Goal: Information Seeking & Learning: Learn about a topic

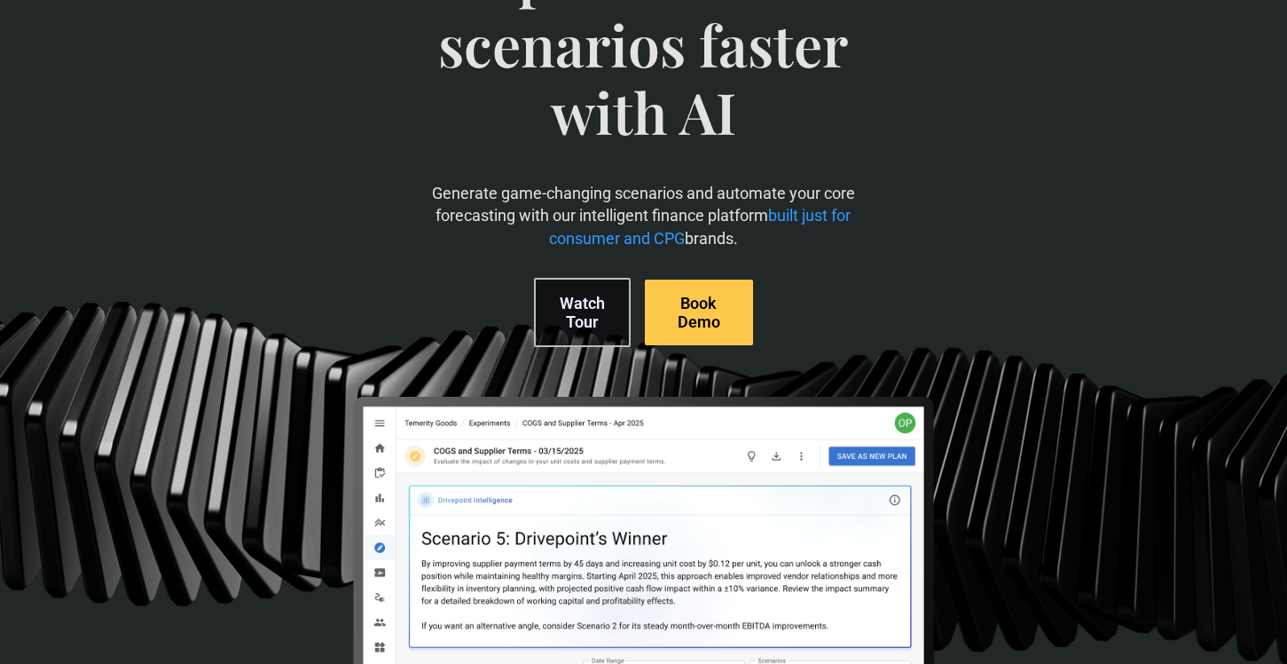
scroll to position [282, 0]
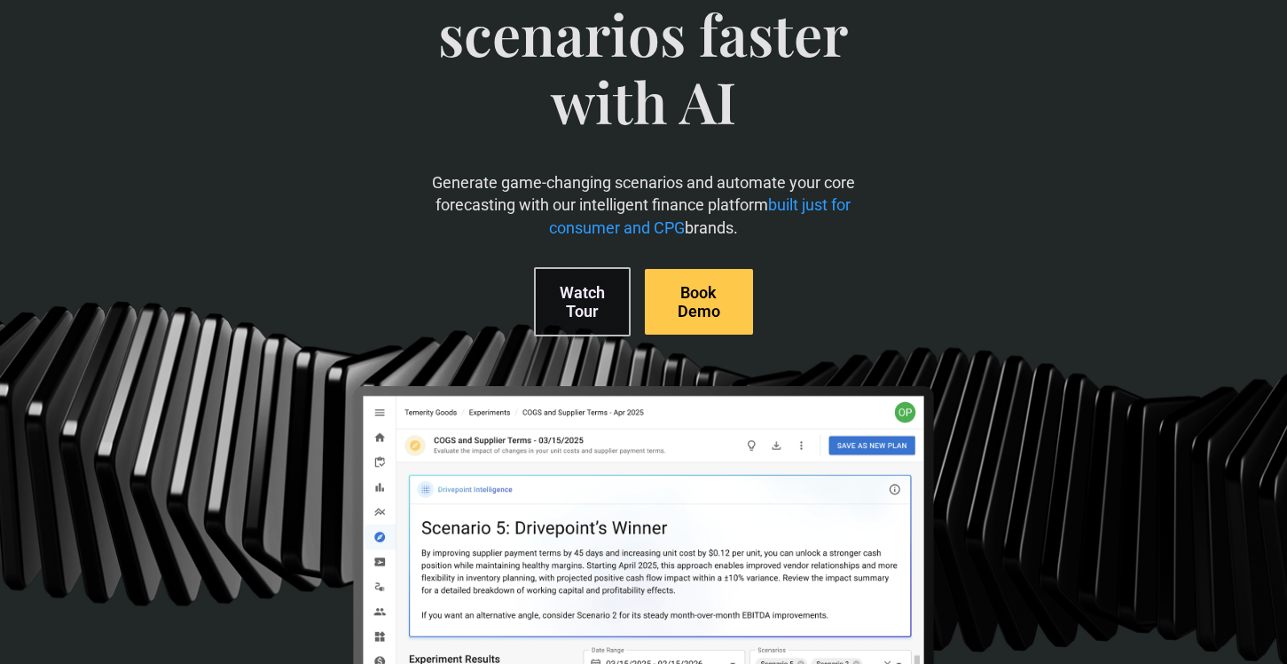
click at [623, 155] on span "Build accurate plans and scenarios faster with AI" at bounding box center [644, 17] width 438 height 308
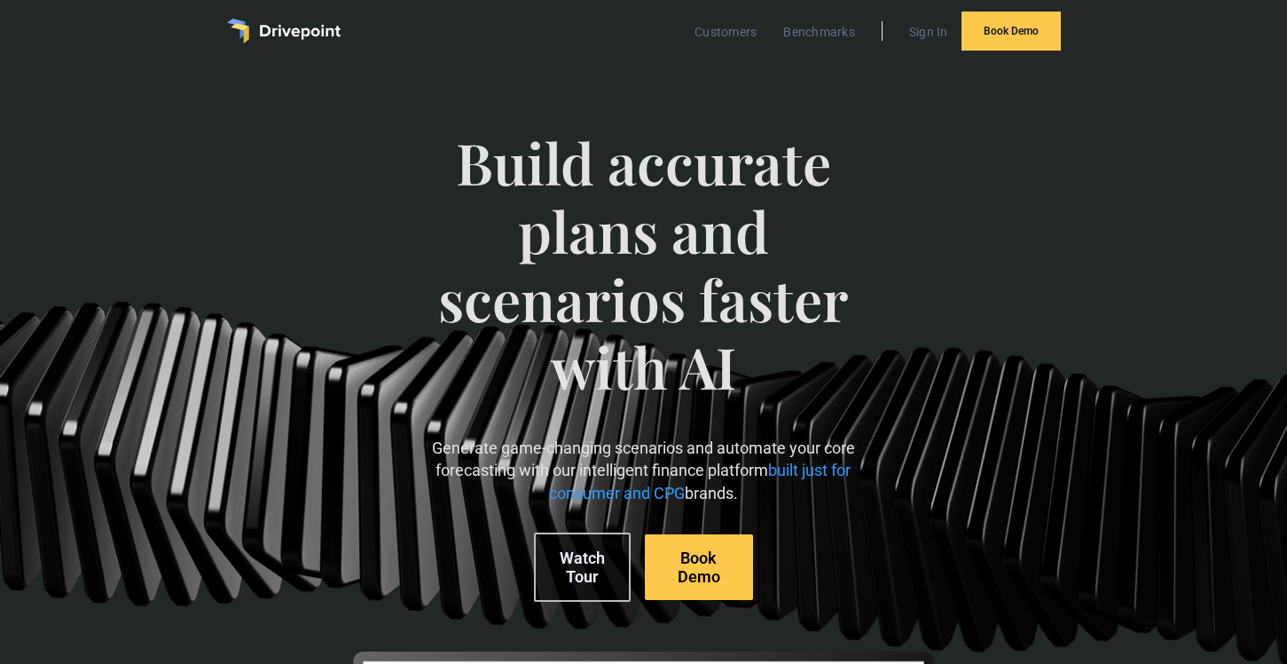
scroll to position [0, 0]
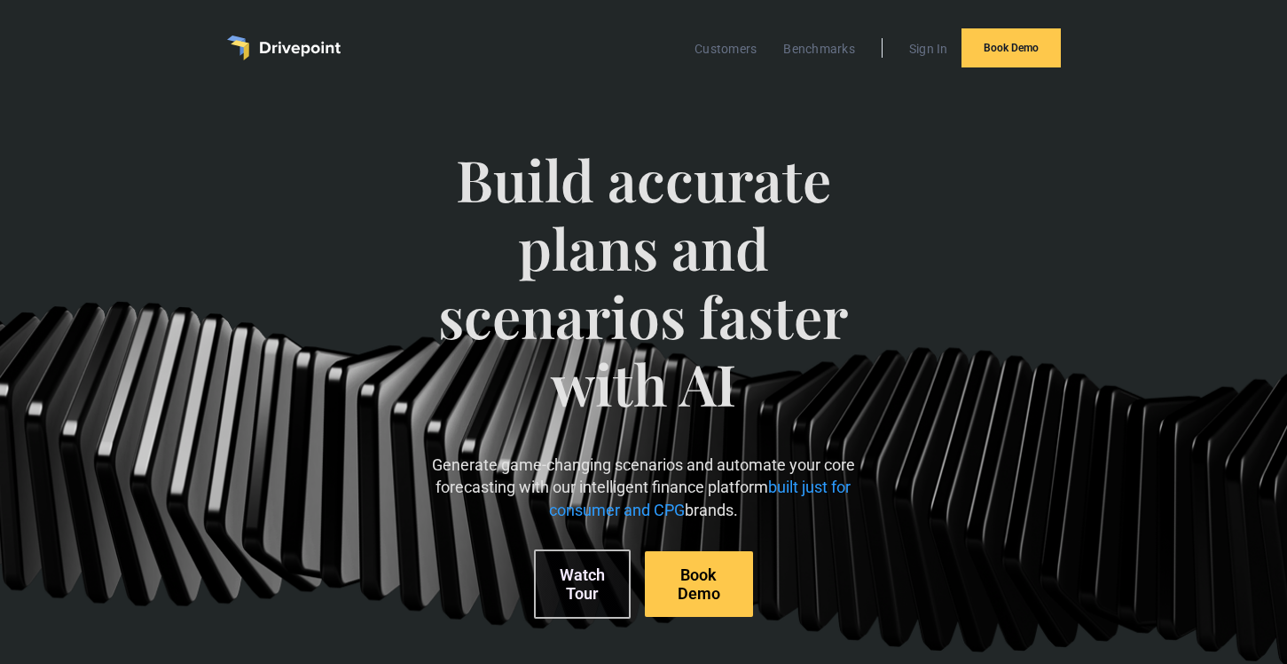
click at [601, 122] on div "Build accurate plans and scenarios faster with AI Generate game-changing scenar…" at bounding box center [644, 382] width 438 height 544
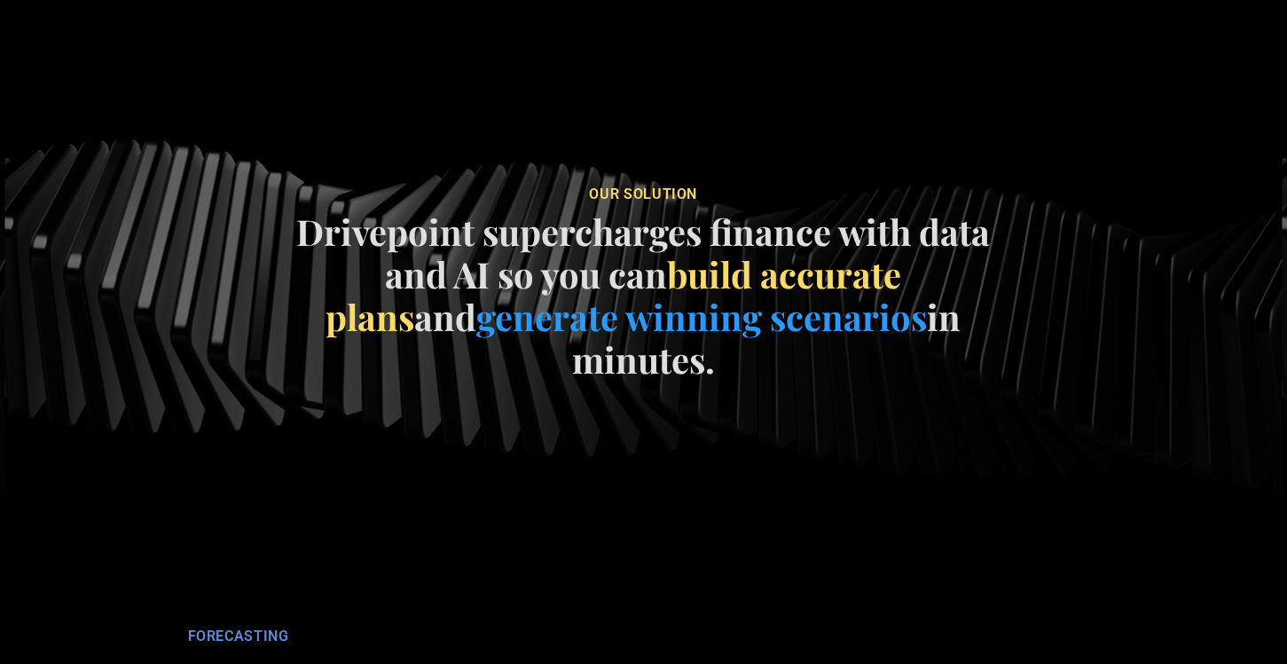
scroll to position [2575, 0]
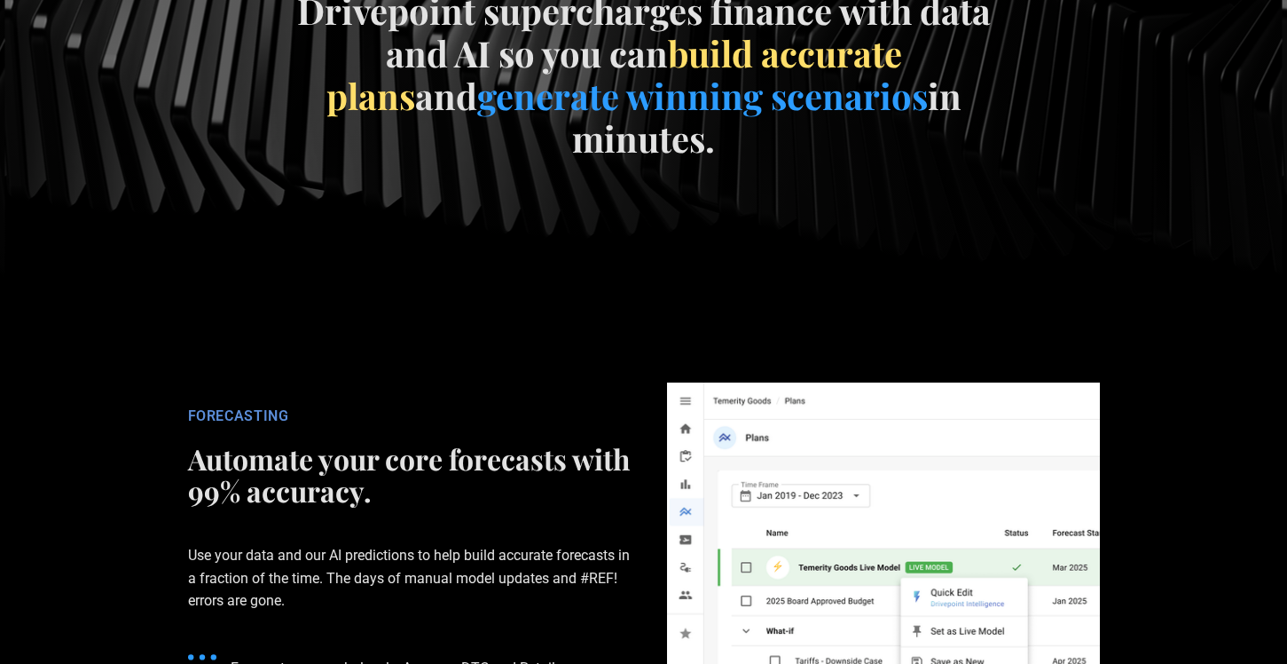
click at [798, 295] on section "our soluTION Drivepoint supercharges finance with data and AI so you can build …" at bounding box center [643, 67] width 1287 height 574
click at [614, 443] on h2 "Automate your core forecasts with 99% accuracy." at bounding box center [410, 475] width 444 height 64
click at [632, 465] on div "FORECASTING Automate your core forecasts with 99% accuracy. Use your data and o…" at bounding box center [409, 598] width 479 height 383
click at [802, 278] on section "our soluTION Drivepoint supercharges finance with data and AI so you can build …" at bounding box center [643, 67] width 1287 height 574
click at [1016, 279] on section "our soluTION Drivepoint supercharges finance with data and AI so you can build …" at bounding box center [643, 67] width 1287 height 574
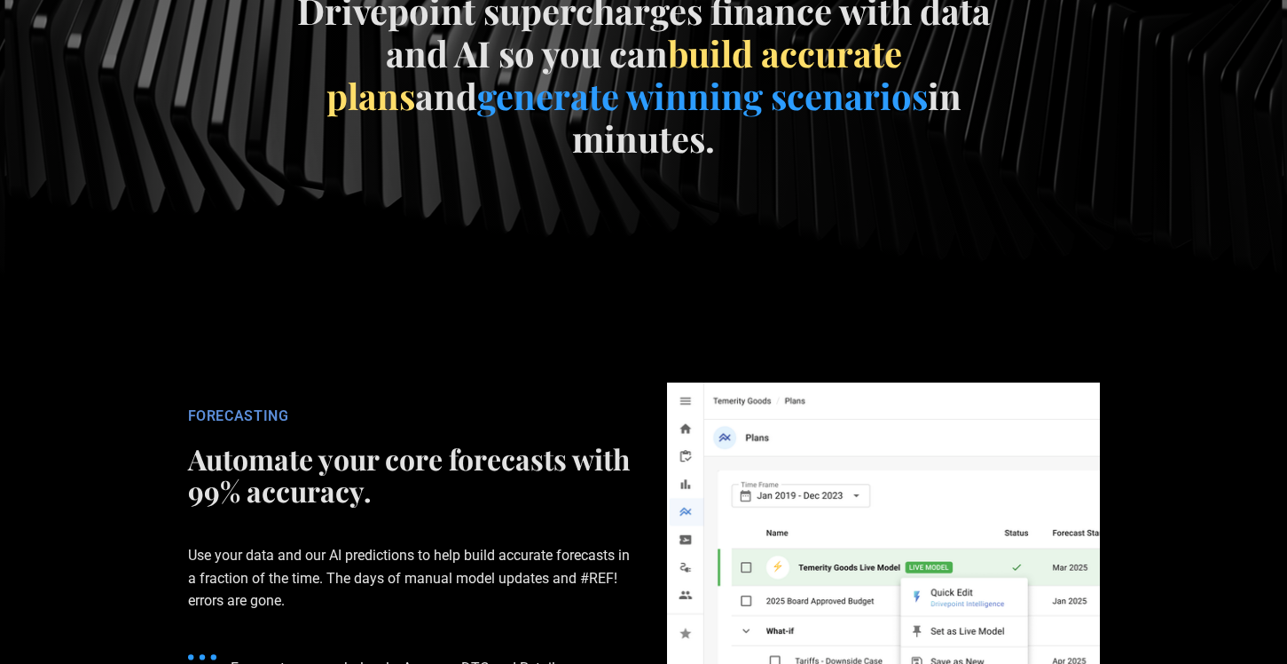
click at [1165, 470] on section "FORECASTING Automate your core forecasts with 99% accuracy. Use your data and o…" at bounding box center [643, 599] width 1287 height 490
click at [1166, 543] on section "FORECASTING Automate your core forecasts with 99% accuracy. Use your data and o…" at bounding box center [643, 599] width 1287 height 490
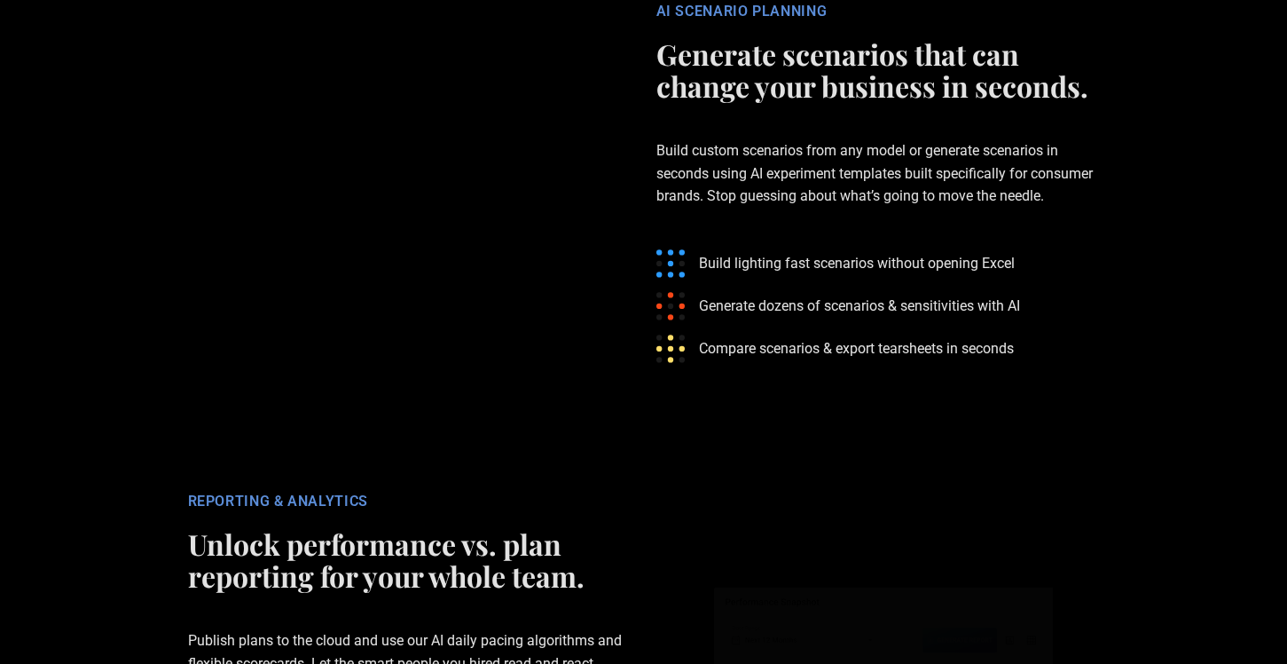
scroll to position [3499, 0]
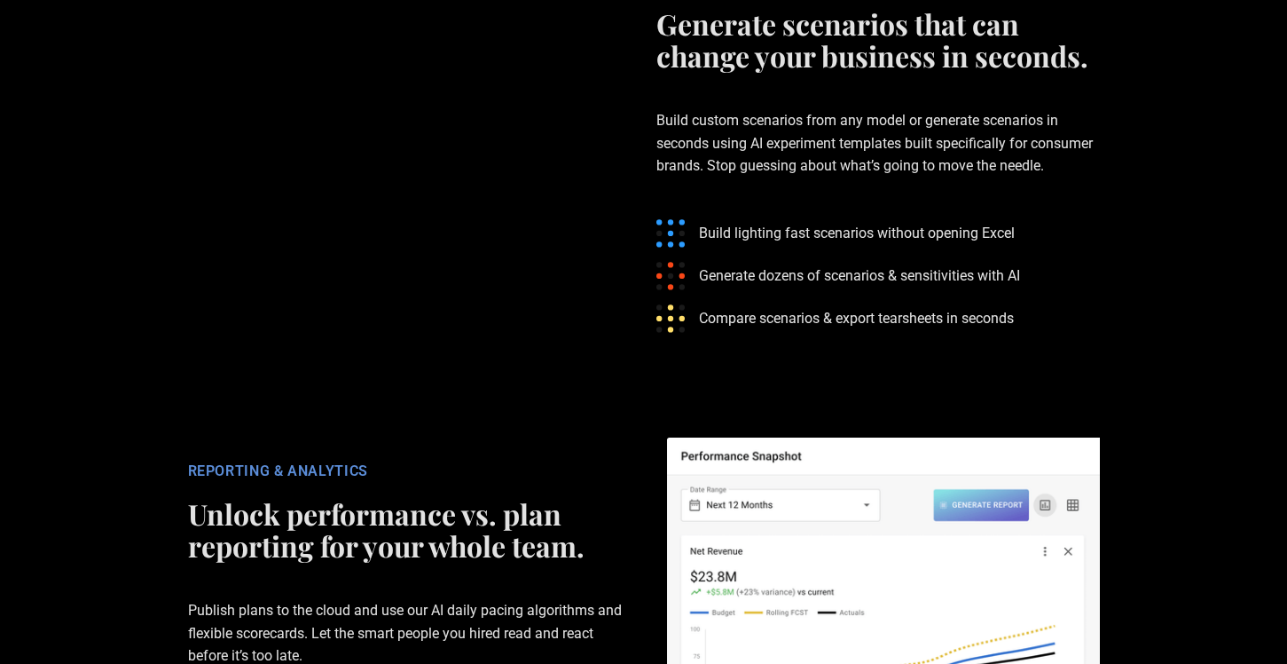
click at [877, 409] on section "REPORTING & ANALYTICS Unlock performance vs. plan reporting for your whole team…" at bounding box center [643, 654] width 1287 height 490
click at [775, 409] on section "REPORTING & ANALYTICS Unlock performance vs. plan reporting for your whole team…" at bounding box center [643, 654] width 1287 height 490
click at [616, 499] on h2 "Unlock performance vs. plan reporting for your whole team." at bounding box center [410, 530] width 444 height 64
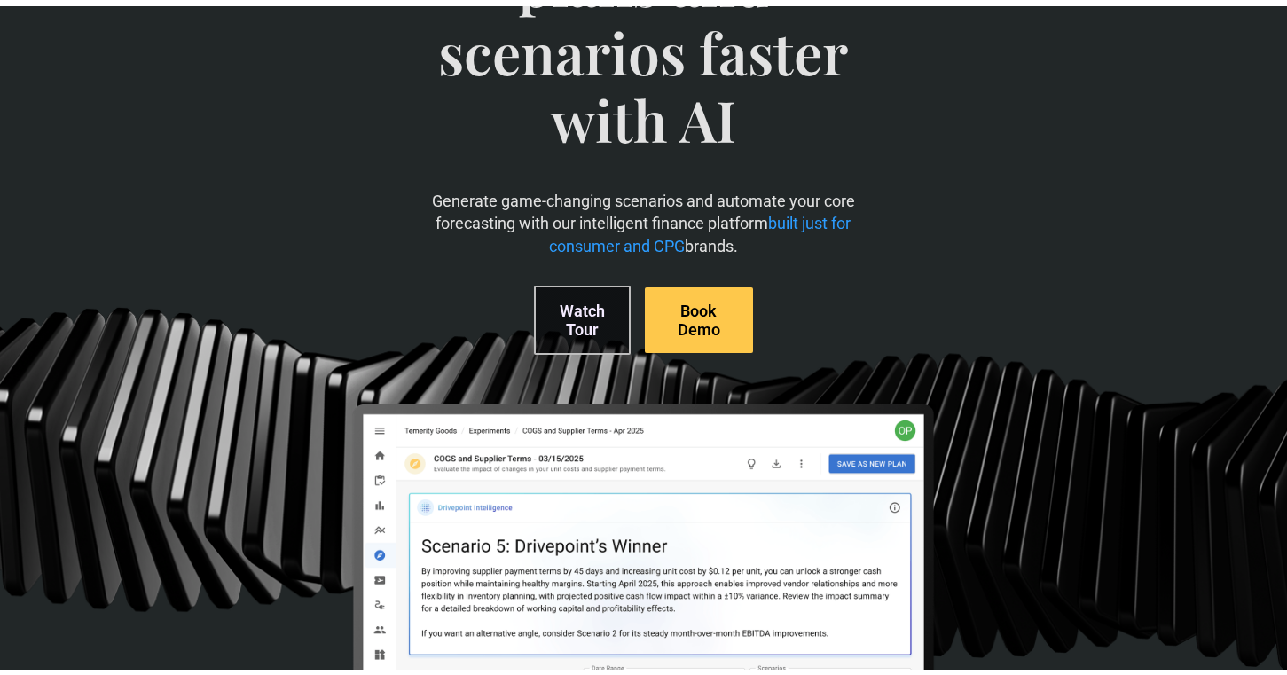
scroll to position [0, 0]
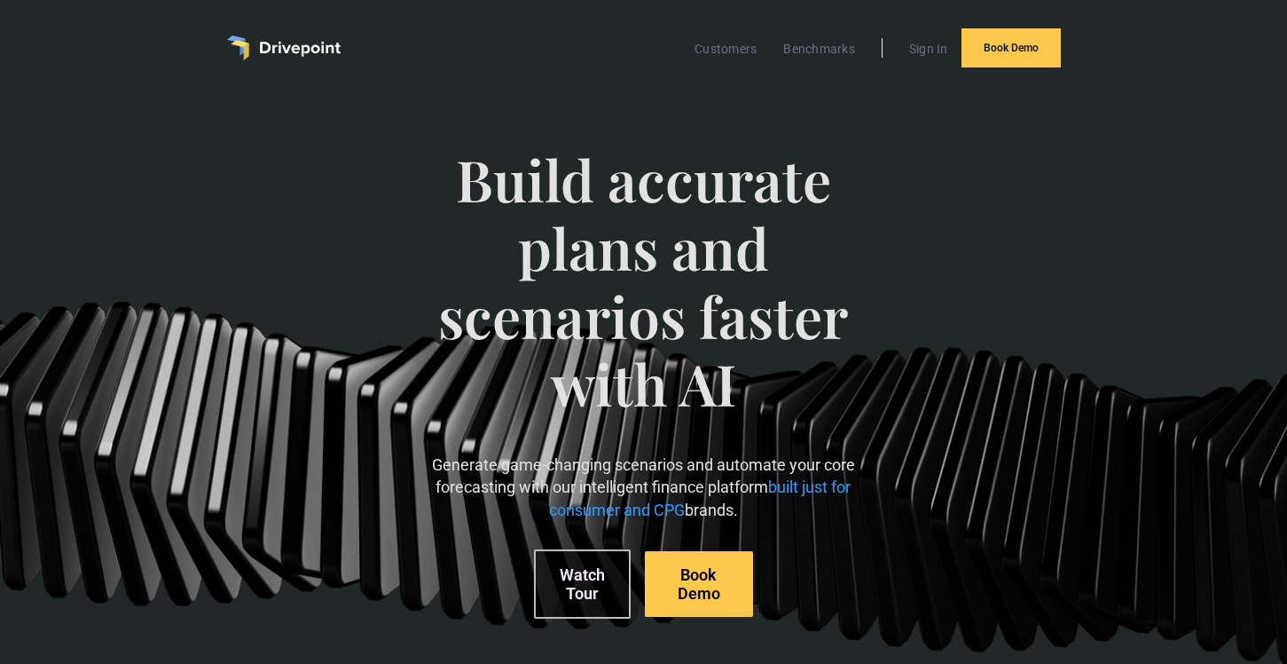
click at [491, 93] on div "Customers Benchmarks Sign In Book Demo" at bounding box center [643, 48] width 1011 height 96
click at [495, 116] on div "Build accurate plans and scenarios faster with AI Generate game-changing scenar…" at bounding box center [644, 382] width 438 height 544
